Goal: Navigation & Orientation: Find specific page/section

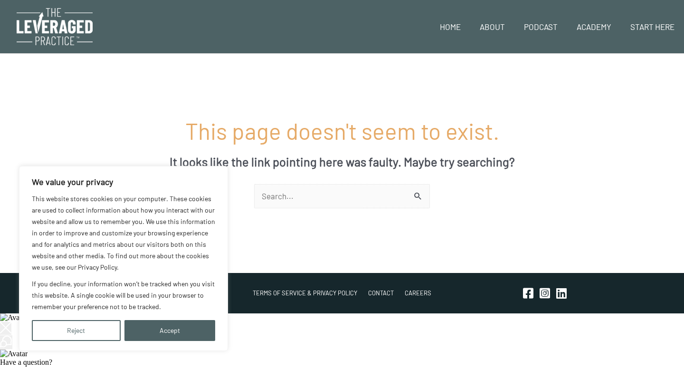
click at [278, 195] on input "Search for:" at bounding box center [342, 196] width 176 height 25
click at [162, 327] on button "Accept" at bounding box center [170, 330] width 91 height 21
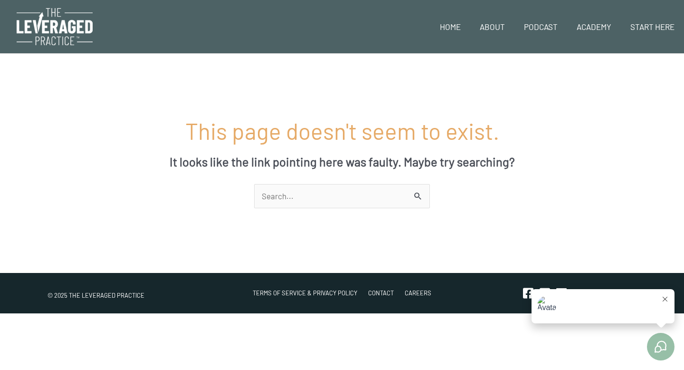
click at [666, 298] on icon at bounding box center [665, 299] width 5 height 5
